Goal: Information Seeking & Learning: Learn about a topic

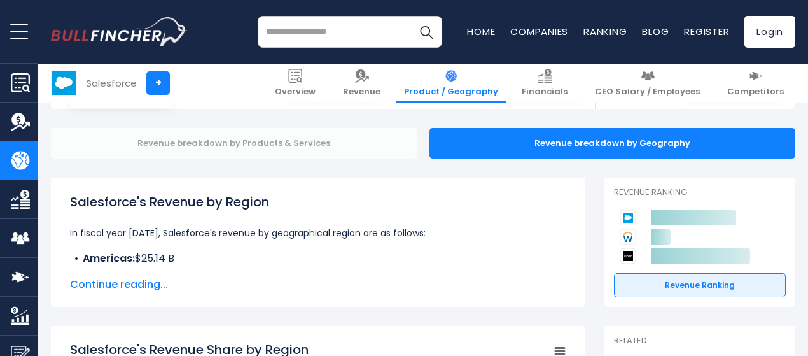
scroll to position [127, 0]
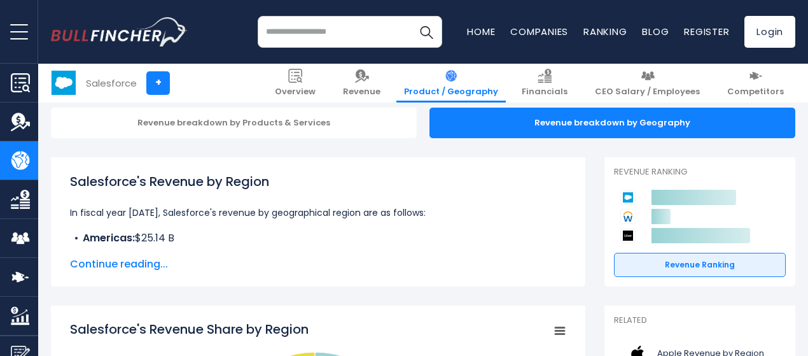
click at [117, 259] on span "Continue reading..." at bounding box center [318, 263] width 496 height 15
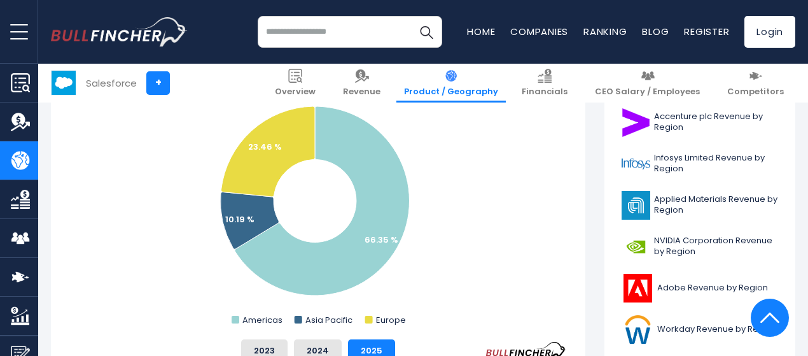
scroll to position [509, 0]
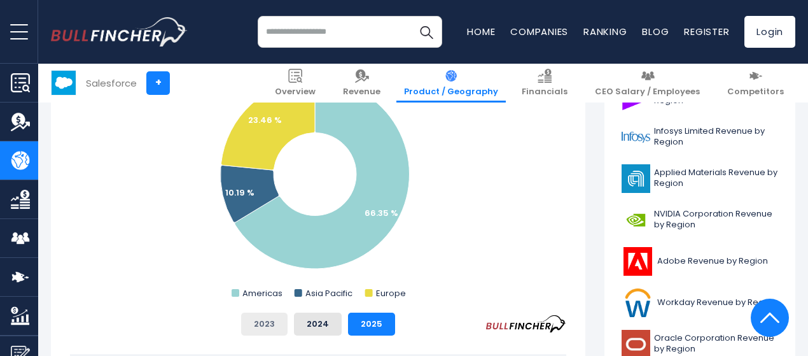
click at [272, 319] on button "2023" at bounding box center [264, 323] width 46 height 23
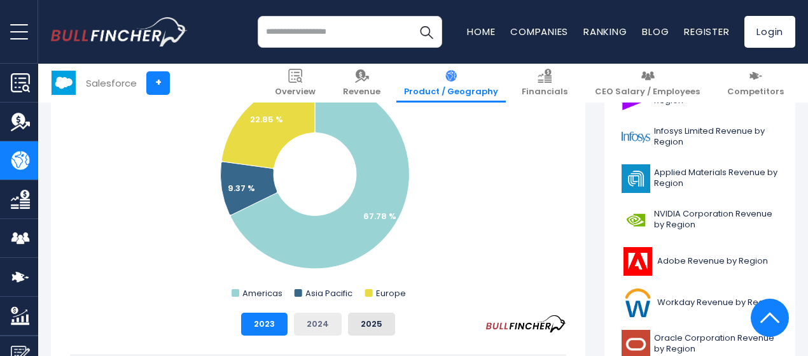
click at [318, 319] on button "2024" at bounding box center [318, 323] width 48 height 23
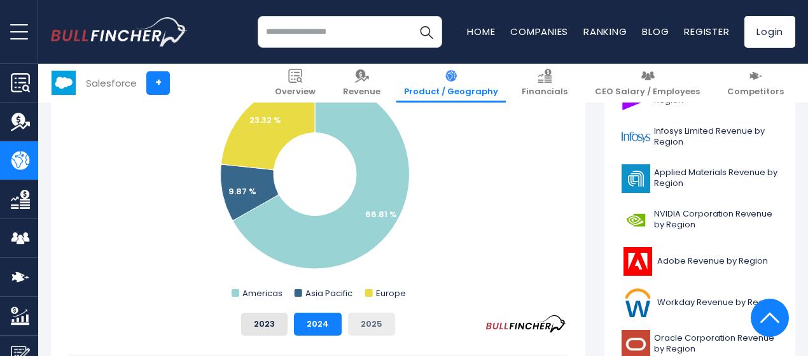
click at [365, 321] on button "2025" at bounding box center [371, 323] width 47 height 23
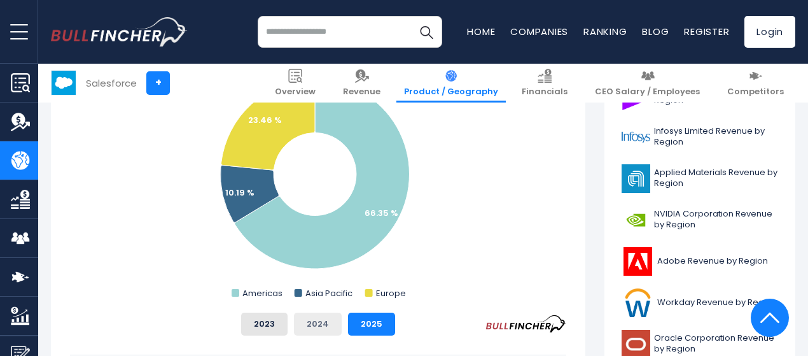
click at [304, 325] on button "2024" at bounding box center [318, 323] width 48 height 23
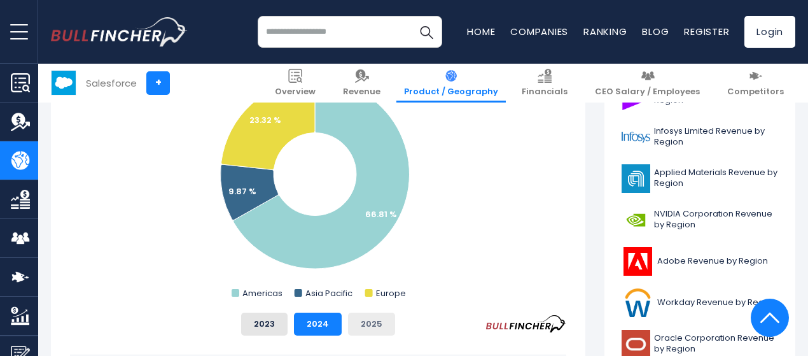
click at [348, 323] on button "2025" at bounding box center [371, 323] width 47 height 23
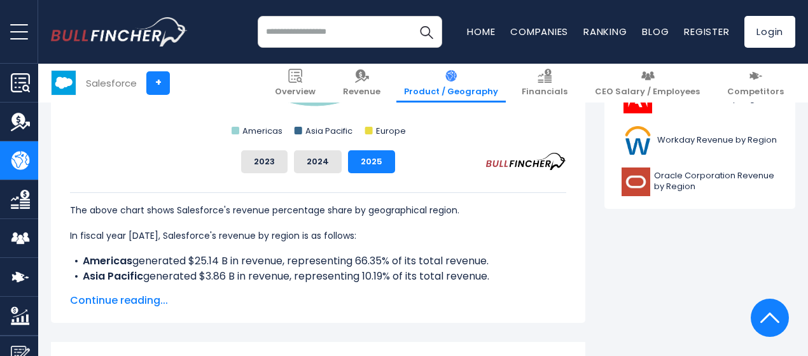
scroll to position [700, 0]
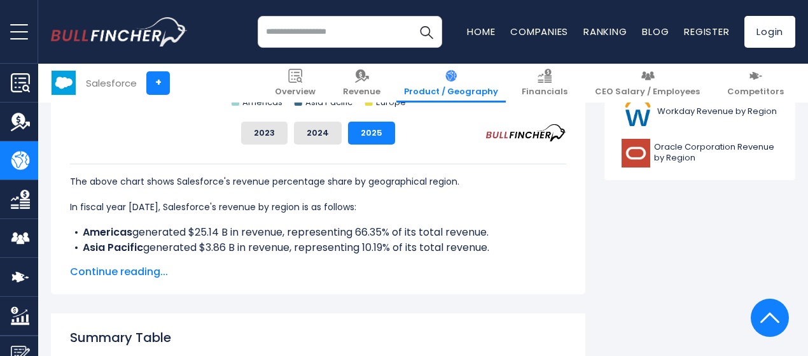
click at [135, 276] on span "Continue reading..." at bounding box center [318, 271] width 496 height 15
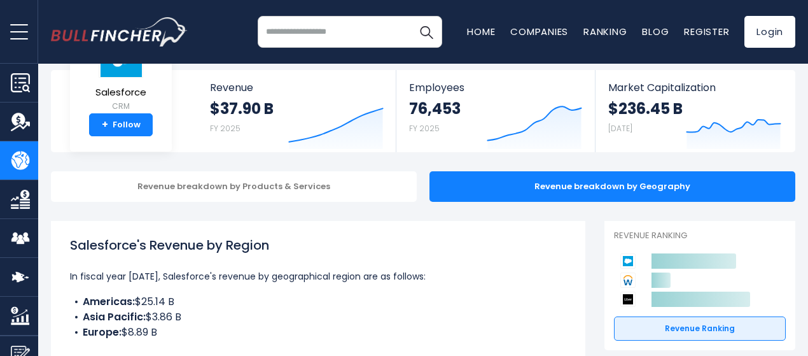
scroll to position [0, 0]
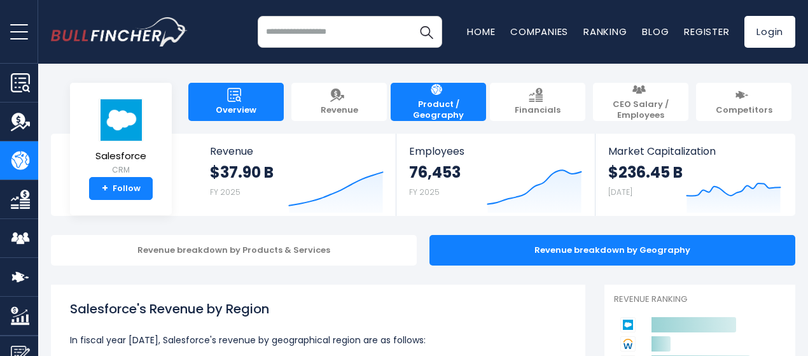
click at [196, 108] on link "Overview" at bounding box center [235, 102] width 95 height 38
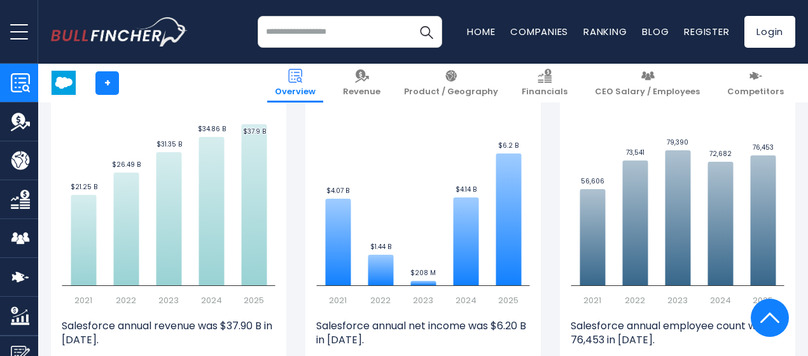
scroll to position [891, 0]
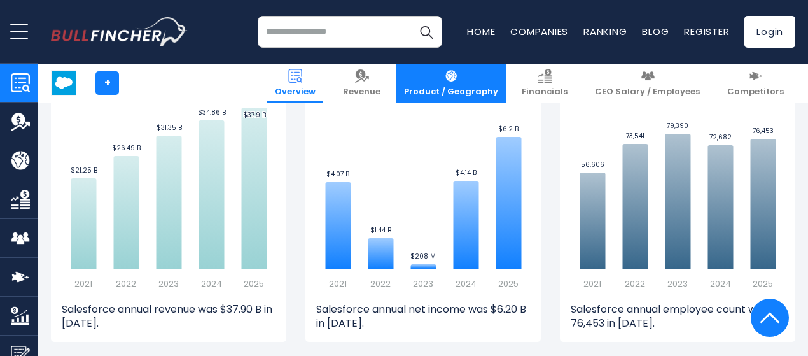
click at [458, 80] on img at bounding box center [451, 76] width 14 height 14
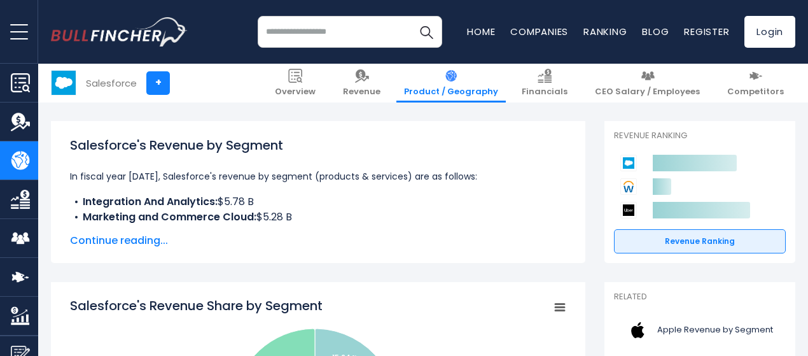
scroll to position [191, 0]
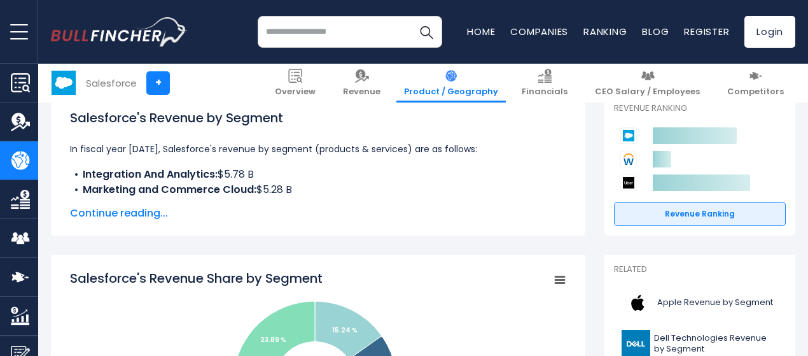
click at [135, 212] on span "Continue reading..." at bounding box center [318, 213] width 496 height 15
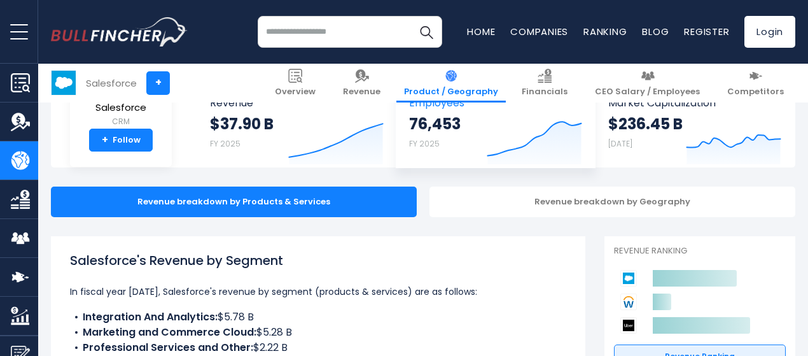
scroll to position [127, 0]
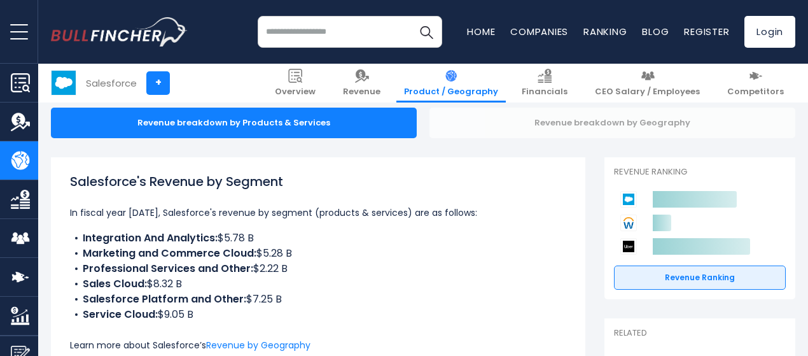
click at [522, 130] on div "Revenue breakdown by Geography" at bounding box center [613, 123] width 366 height 31
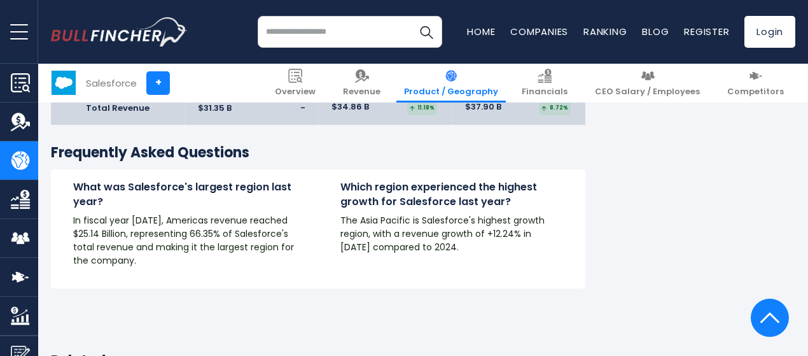
scroll to position [2482, 0]
